Goal: Task Accomplishment & Management: Manage account settings

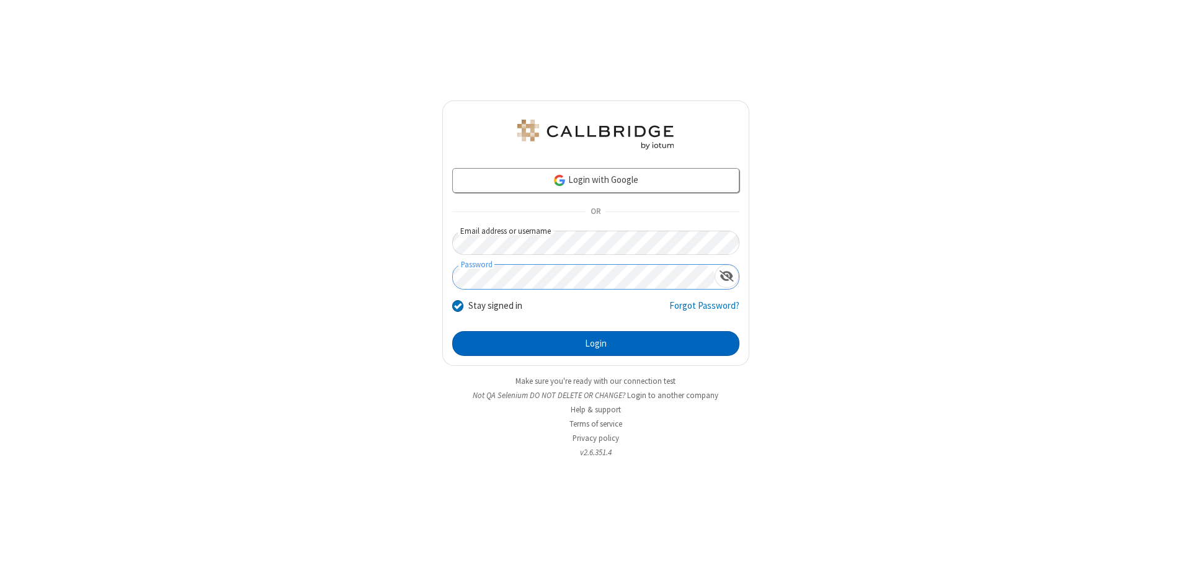
click at [595, 344] on button "Login" at bounding box center [595, 343] width 287 height 25
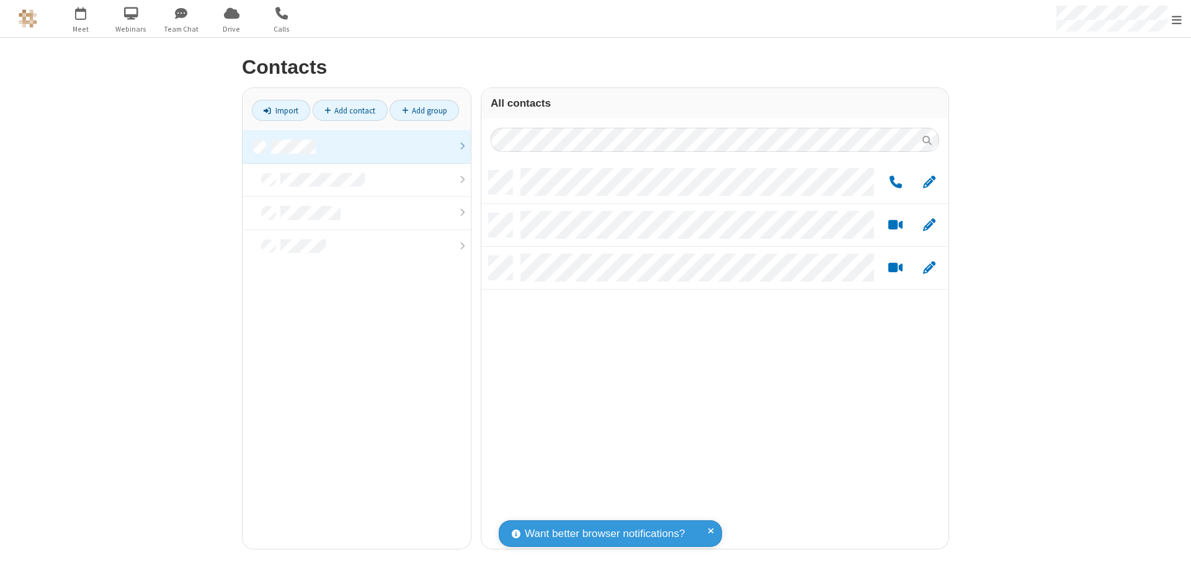
scroll to position [378, 458]
click at [357, 146] on link at bounding box center [357, 146] width 228 height 33
click at [424, 110] on link "Add group" at bounding box center [424, 110] width 69 height 21
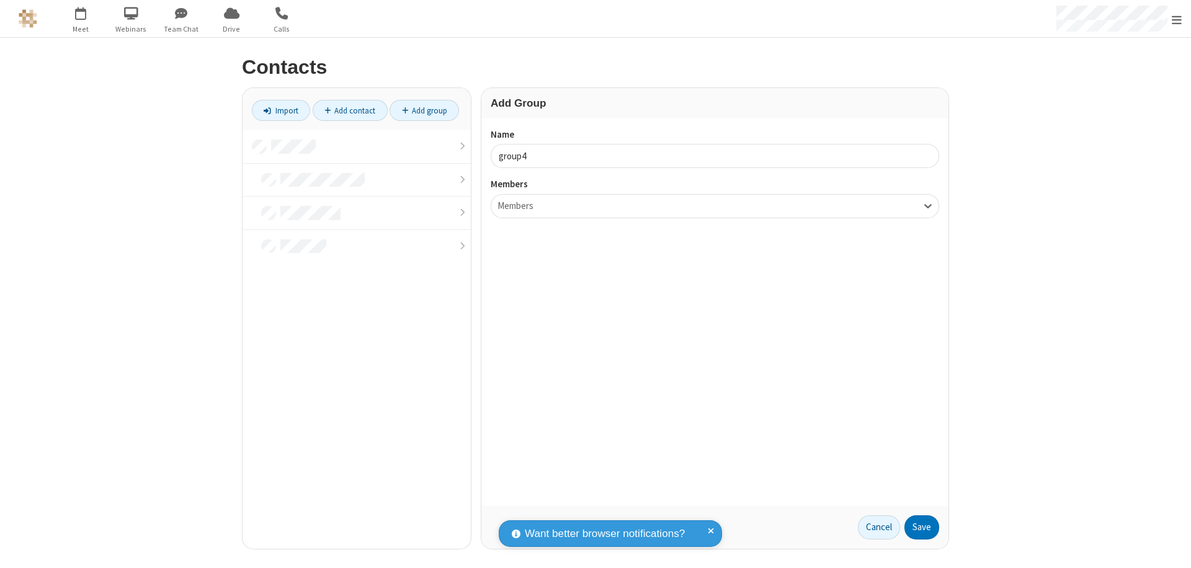
type input "group4"
type input "name20"
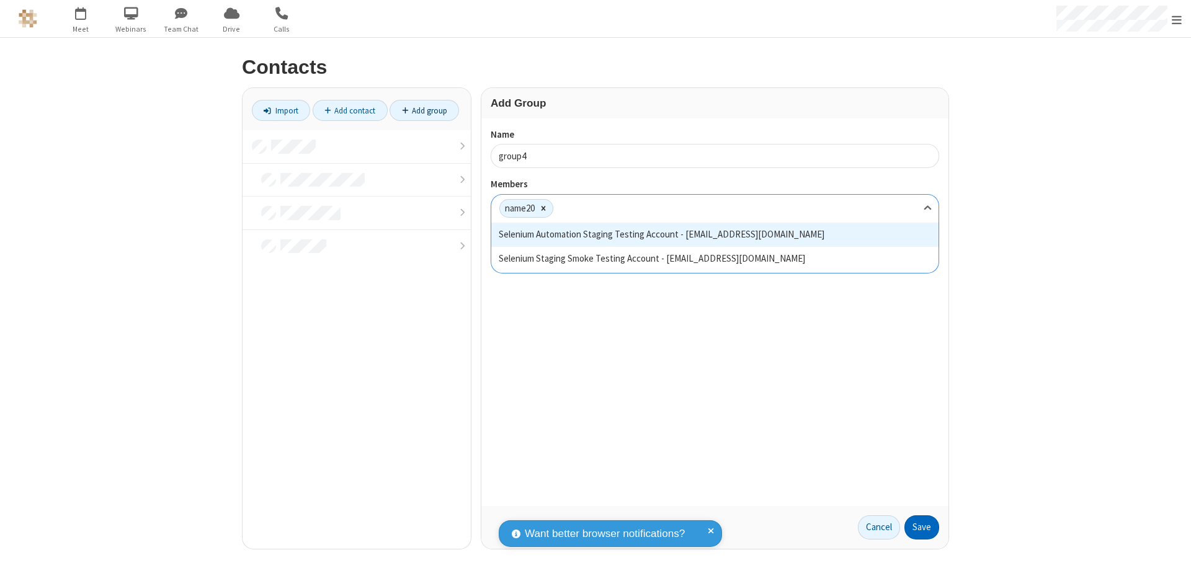
click at [922, 527] on button "Save" at bounding box center [921, 527] width 35 height 25
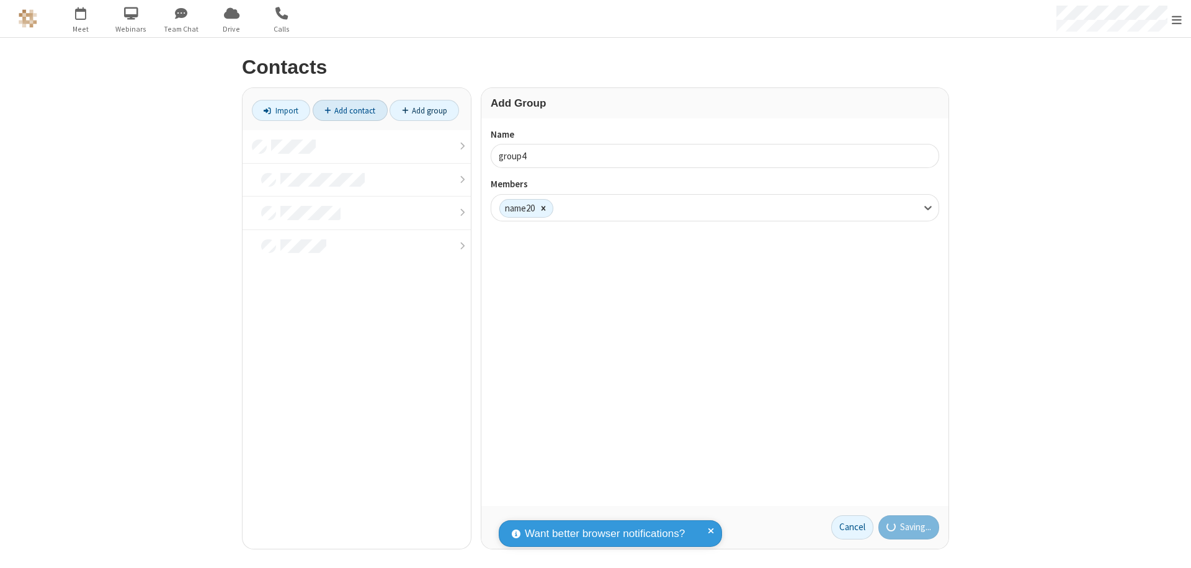
click at [350, 110] on link "Add contact" at bounding box center [350, 110] width 75 height 21
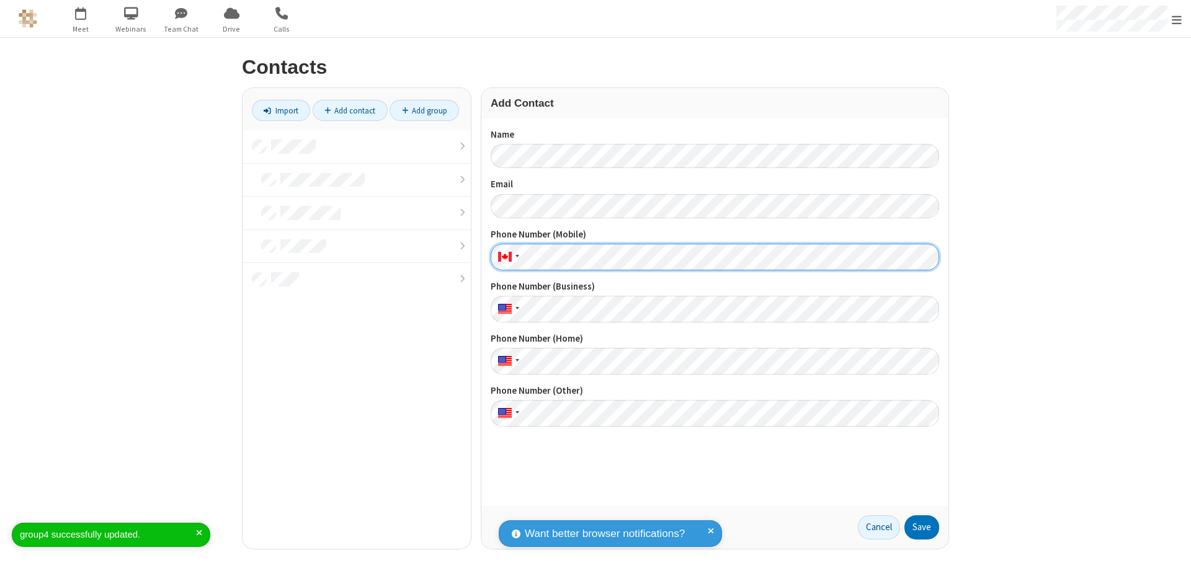
click at [922, 527] on button "Save" at bounding box center [921, 527] width 35 height 25
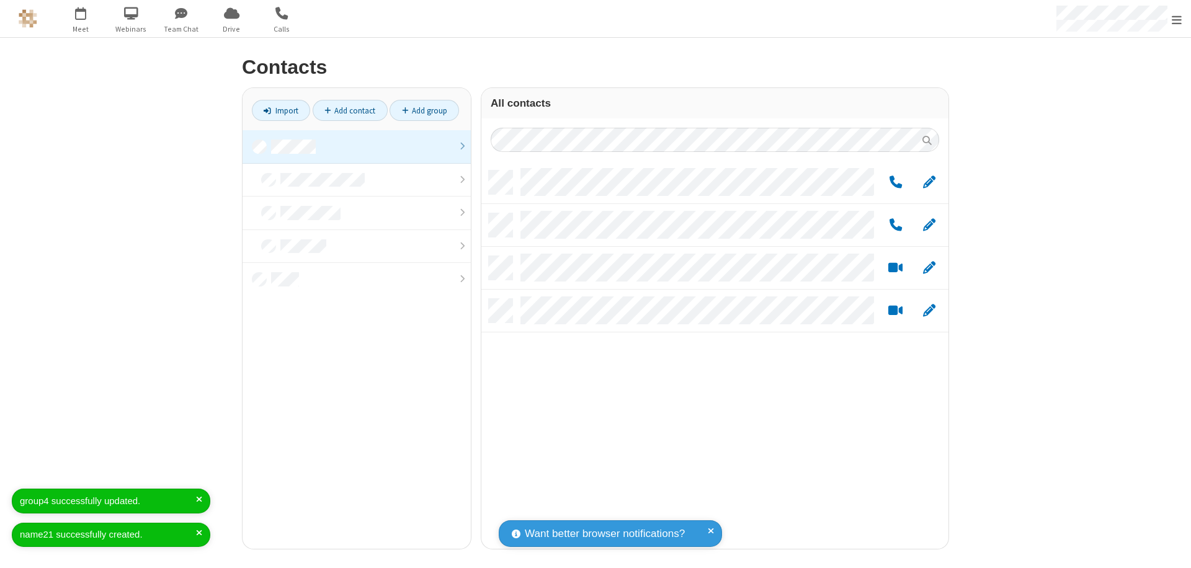
scroll to position [378, 458]
